Goal: Information Seeking & Learning: Learn about a topic

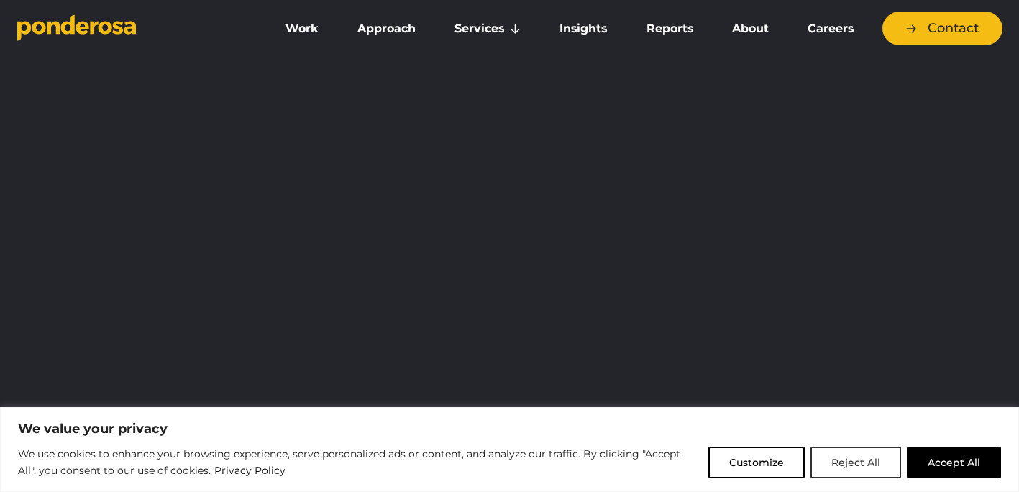
click at [864, 461] on button "Reject All" at bounding box center [856, 463] width 91 height 32
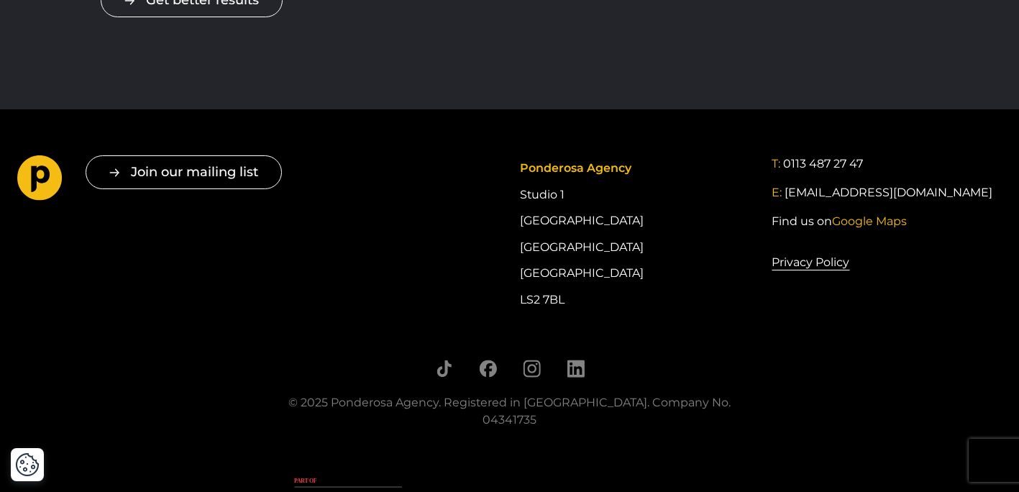
scroll to position [2958, 0]
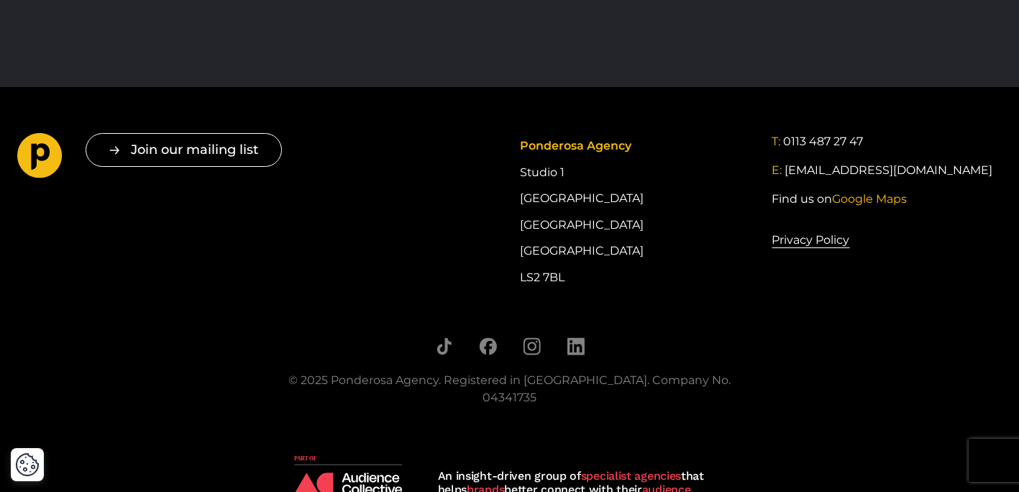
click at [545, 337] on div at bounding box center [510, 348] width 482 height 23
click at [535, 342] on icon "Follow us on Instagram" at bounding box center [531, 346] width 9 height 9
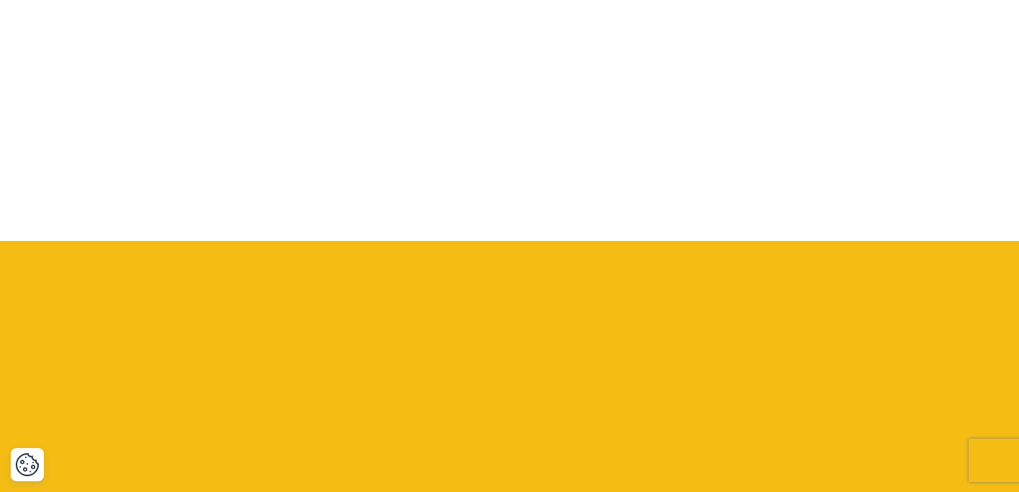
scroll to position [0, 0]
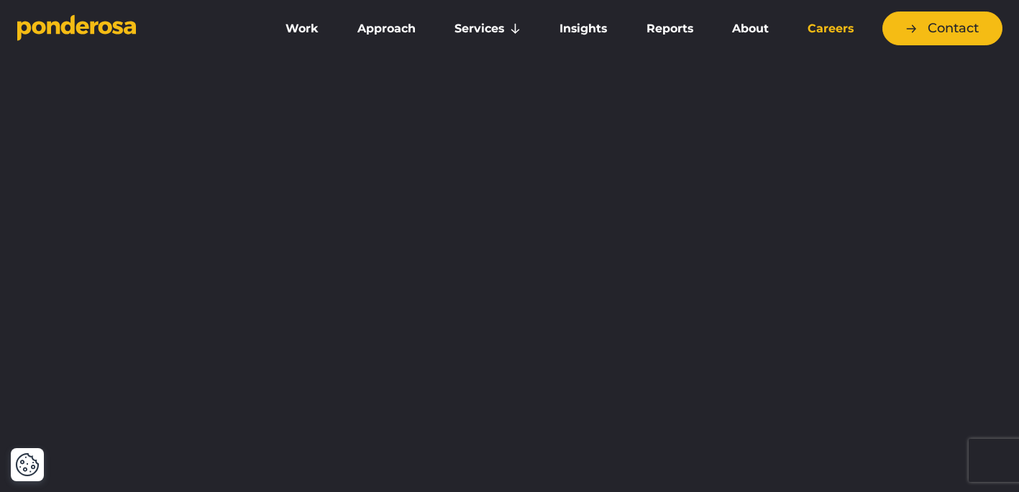
click at [817, 32] on link "Careers" at bounding box center [830, 29] width 79 height 30
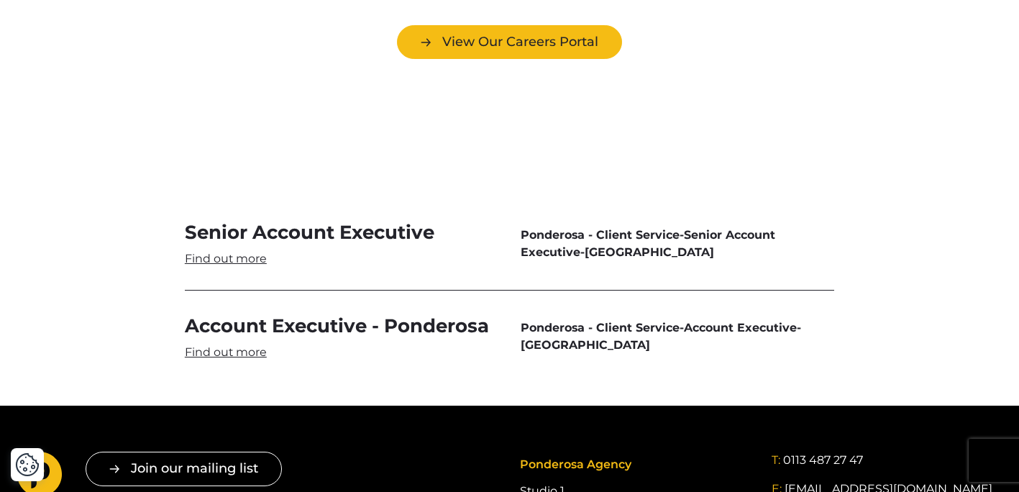
scroll to position [4245, 0]
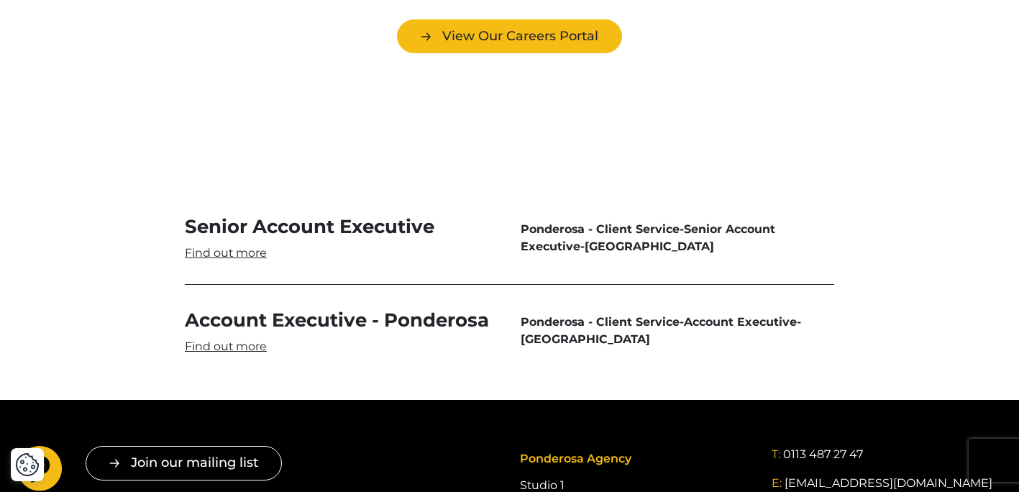
click at [310, 308] on link "Account Executive - Ponderosa" at bounding box center [342, 331] width 314 height 47
click at [390, 214] on link "Senior Account Executive" at bounding box center [342, 237] width 314 height 47
